Goal: Task Accomplishment & Management: Manage account settings

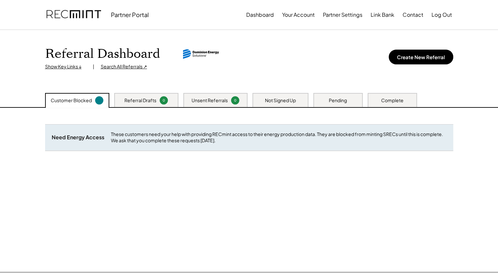
click at [391, 98] on div "Complete" at bounding box center [392, 100] width 22 height 7
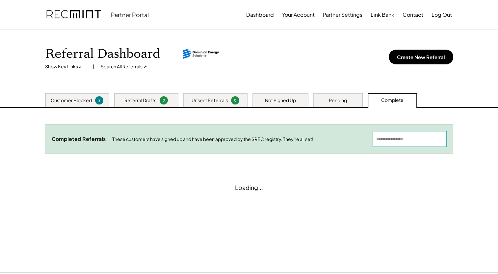
click at [404, 140] on input "input" at bounding box center [409, 139] width 74 height 16
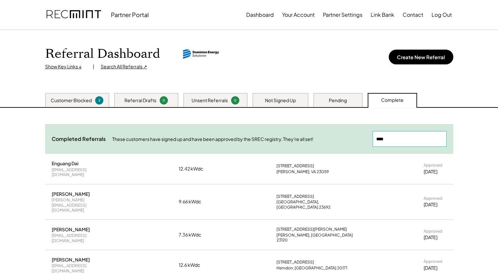
drag, startPoint x: 393, startPoint y: 140, endPoint x: 371, endPoint y: 138, distance: 21.8
click at [371, 138] on div "Completed Referrals These customers have signed up and have been approved by th…" at bounding box center [249, 138] width 408 height 29
click at [411, 140] on input "input" at bounding box center [409, 139] width 74 height 16
drag, startPoint x: 411, startPoint y: 140, endPoint x: 372, endPoint y: 140, distance: 38.5
click at [372, 140] on input "input" at bounding box center [409, 139] width 74 height 16
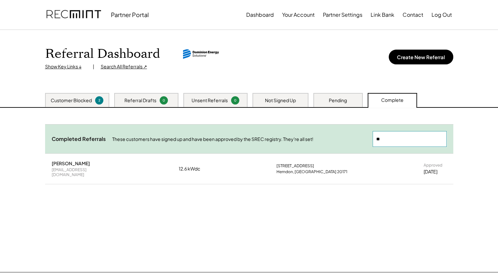
type input "*"
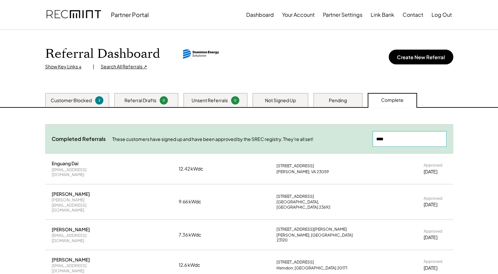
drag, startPoint x: 413, startPoint y: 137, endPoint x: 366, endPoint y: 138, distance: 47.1
click at [366, 138] on div "Completed Referrals These customers have signed up and have been approved by th…" at bounding box center [249, 138] width 408 height 29
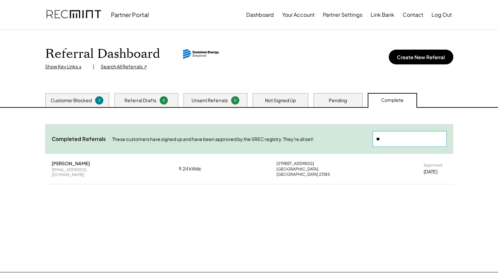
type input "*"
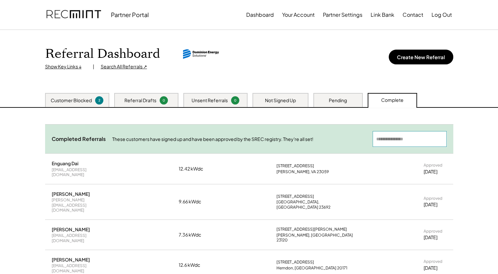
click at [94, 97] on div "Customer Blocked 2" at bounding box center [77, 100] width 64 height 14
